Goal: Find specific page/section: Find specific page/section

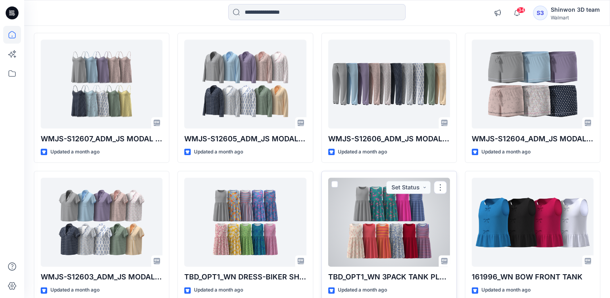
scroll to position [3955, 0]
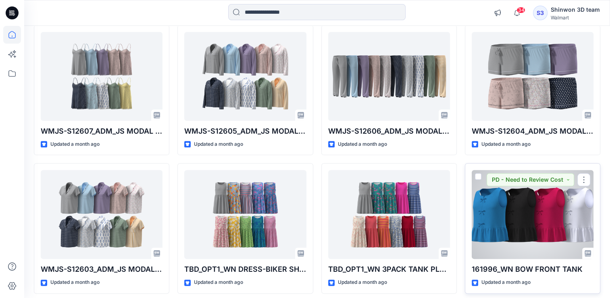
click at [512, 196] on div at bounding box center [533, 214] width 122 height 89
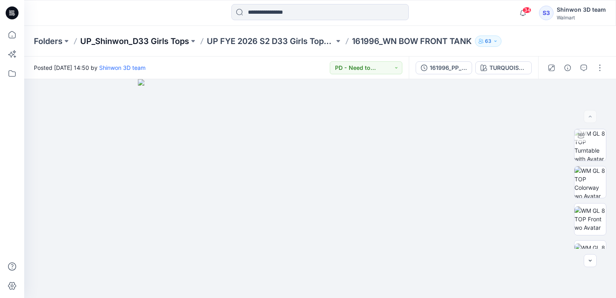
click at [106, 39] on p "UP_Shinwon_D33 Girls Tops" at bounding box center [134, 40] width 109 height 11
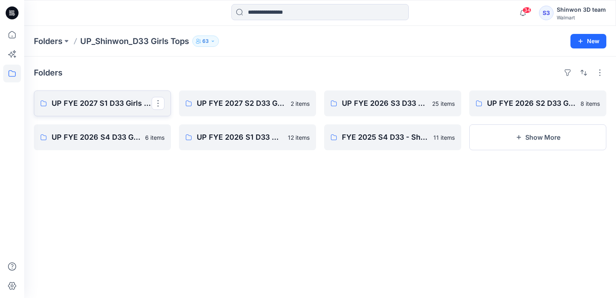
click at [84, 105] on p "UP FYE 2027 S1 D33 Girls Tops Shinwon" at bounding box center [102, 103] width 100 height 11
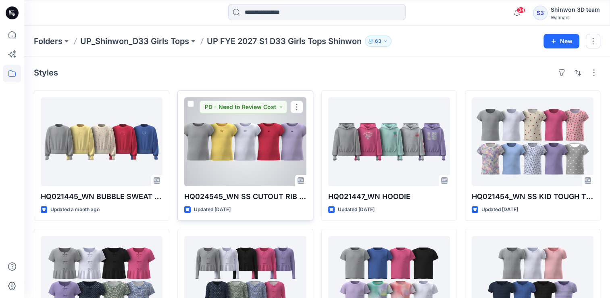
click at [269, 131] on div at bounding box center [245, 141] width 122 height 89
